Goal: Communication & Community: Ask a question

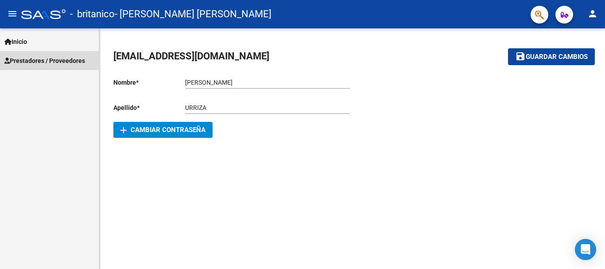
click at [42, 58] on span "Prestadores / Proveedores" at bounding box center [44, 61] width 81 height 10
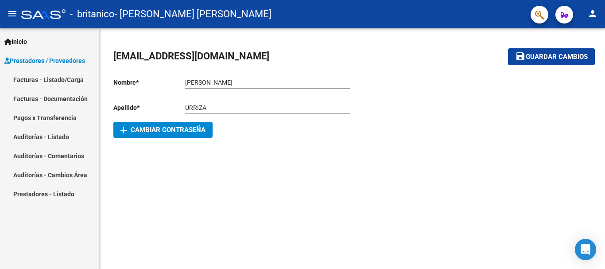
click at [41, 100] on link "Facturas - Documentación" at bounding box center [49, 98] width 99 height 19
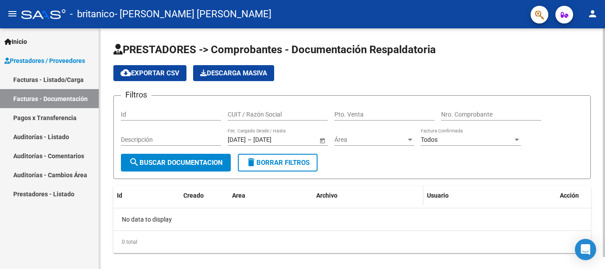
scroll to position [12, 0]
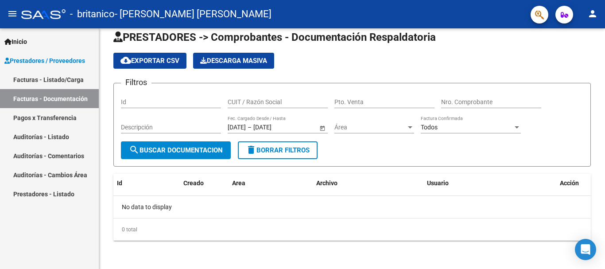
click at [46, 78] on link "Facturas - Listado/Carga" at bounding box center [49, 79] width 99 height 19
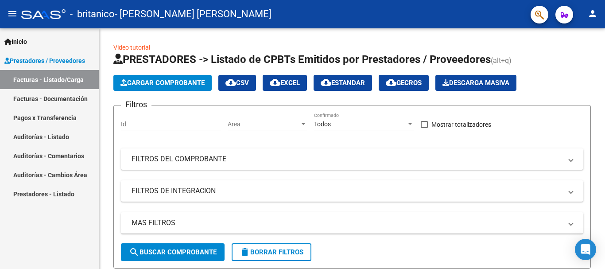
click at [55, 58] on span "Prestadores / Proveedores" at bounding box center [44, 61] width 81 height 10
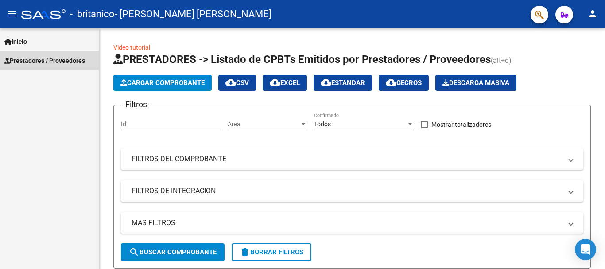
click at [66, 62] on span "Prestadores / Proveedores" at bounding box center [44, 61] width 81 height 10
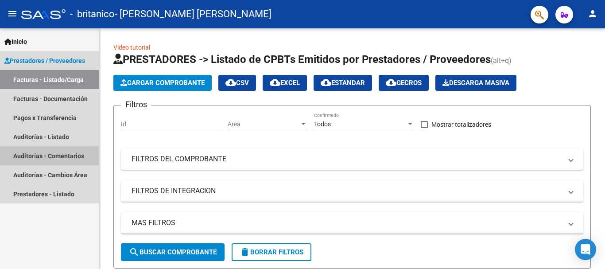
click at [44, 152] on link "Auditorías - Comentarios" at bounding box center [49, 155] width 99 height 19
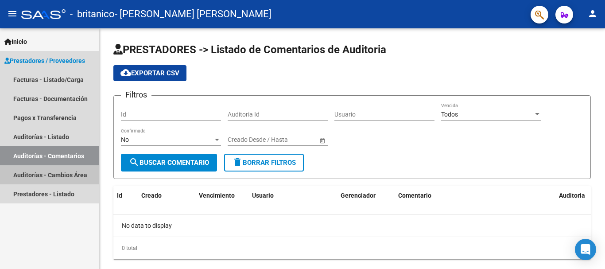
click at [62, 174] on link "Auditorías - Cambios Área" at bounding box center [49, 174] width 99 height 19
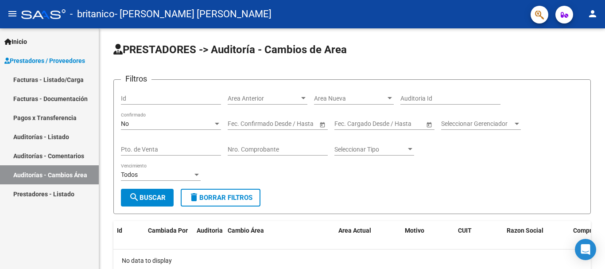
click at [61, 190] on link "Prestadores - Listado" at bounding box center [49, 193] width 99 height 19
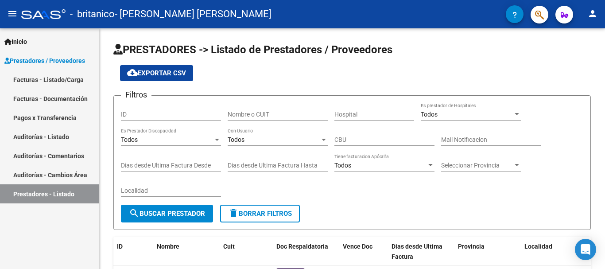
click at [510, 13] on button "button" at bounding box center [515, 14] width 18 height 18
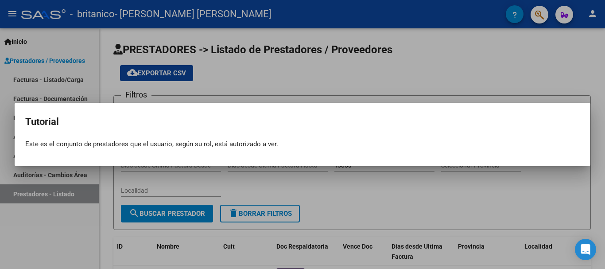
click at [557, 41] on div at bounding box center [302, 134] width 605 height 269
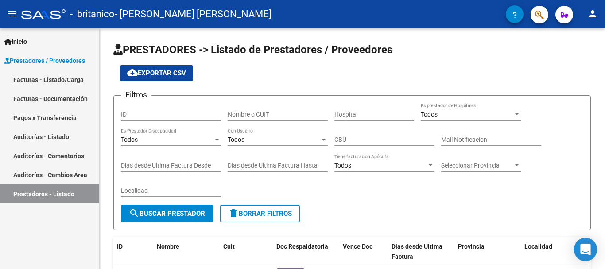
click at [586, 252] on icon "Open Intercom Messenger" at bounding box center [585, 249] width 10 height 12
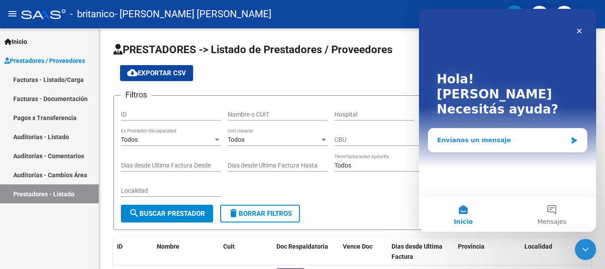
click at [468, 135] on div "Envíanos un mensaje" at bounding box center [502, 139] width 130 height 9
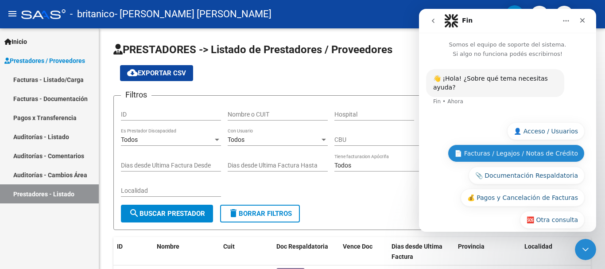
click at [532, 145] on button "📄 Facturas / Legajos / Notas de Crédito" at bounding box center [516, 153] width 137 height 18
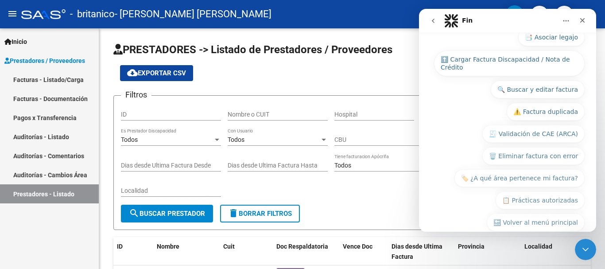
scroll to position [170, 0]
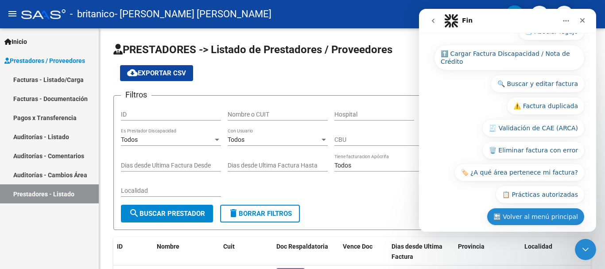
click at [519, 211] on button "🔙 Volver al menú principal" at bounding box center [535, 217] width 98 height 18
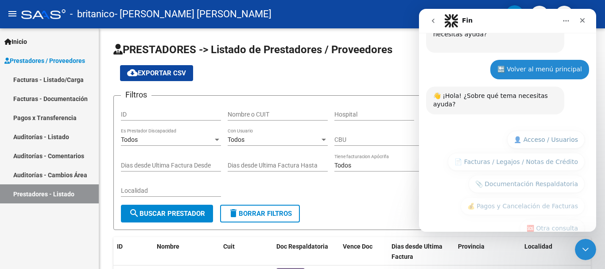
scroll to position [126, 0]
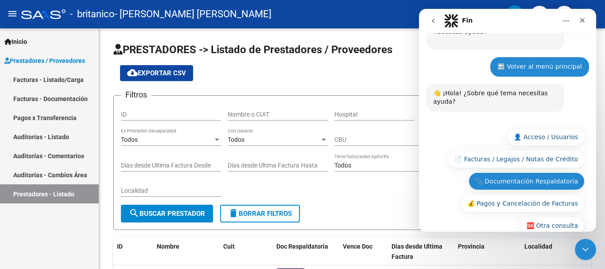
click at [534, 172] on button "📎 Documentación Respaldatoria" at bounding box center [526, 181] width 116 height 18
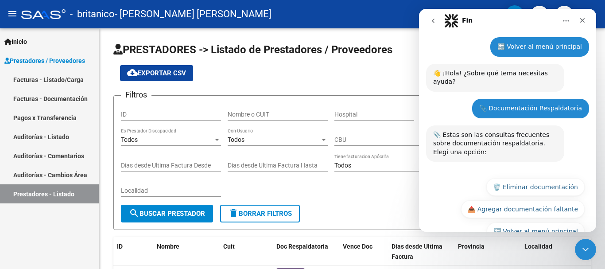
scroll to position [151, 0]
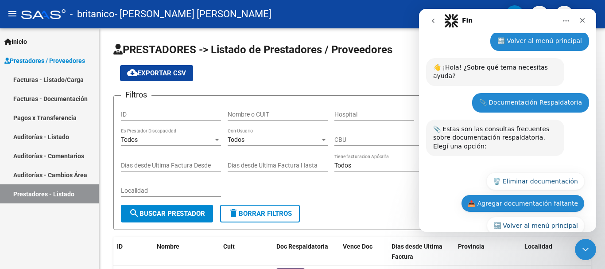
click at [519, 194] on button "📤 Agregar documentación faltante" at bounding box center [523, 203] width 124 height 18
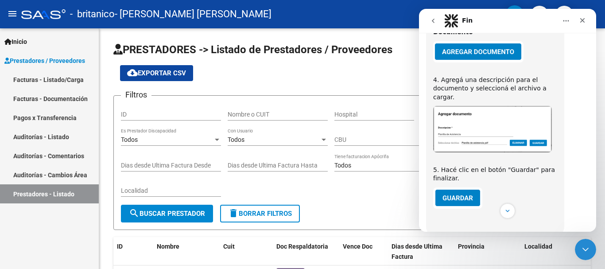
scroll to position [567, 0]
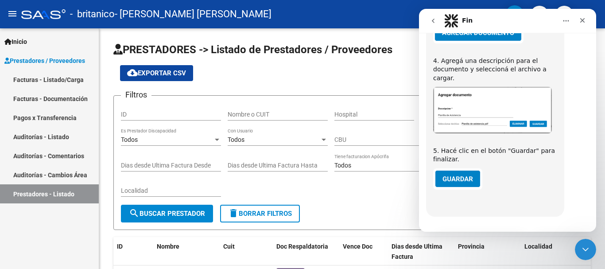
click at [548, 233] on button "⏭️ Continuar" at bounding box center [557, 242] width 53 height 18
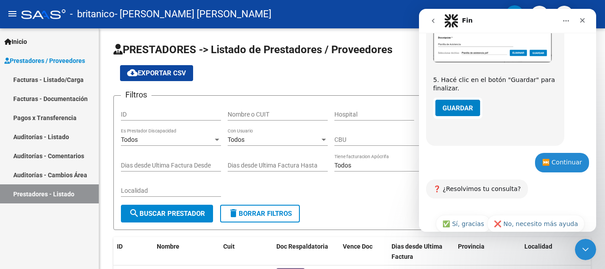
scroll to position [641, 0]
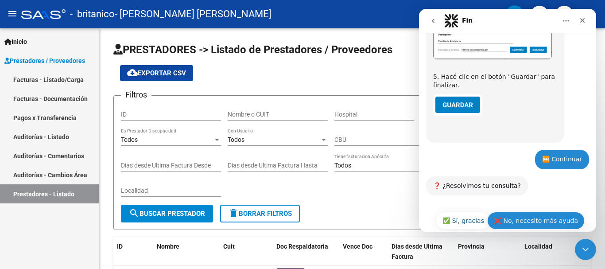
click at [538, 212] on button "❌ No, necesito más ayuda" at bounding box center [535, 221] width 97 height 18
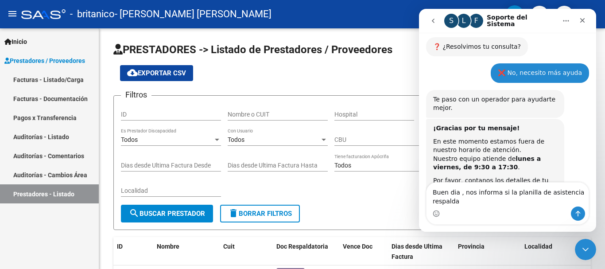
scroll to position [789, 0]
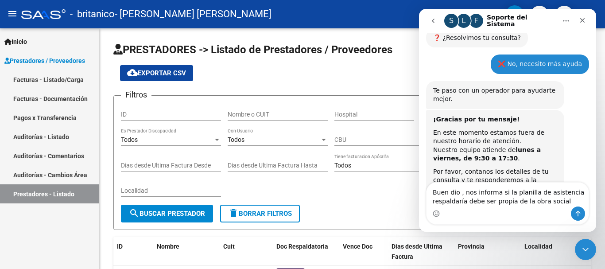
type textarea "Buen dio , nos informa si la planilla de asistencia respaldaría debe ser propia…"
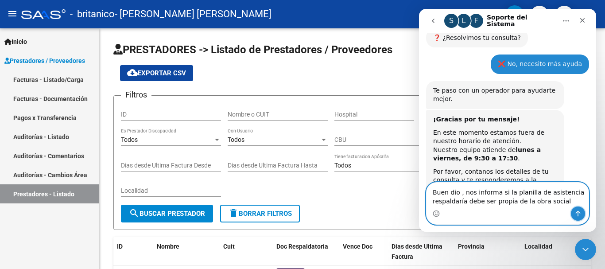
click at [578, 213] on icon "Enviar un mensaje…" at bounding box center [577, 214] width 5 height 6
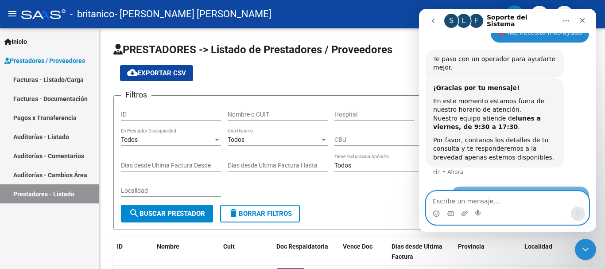
scroll to position [824, 0]
